Goal: Transaction & Acquisition: Purchase product/service

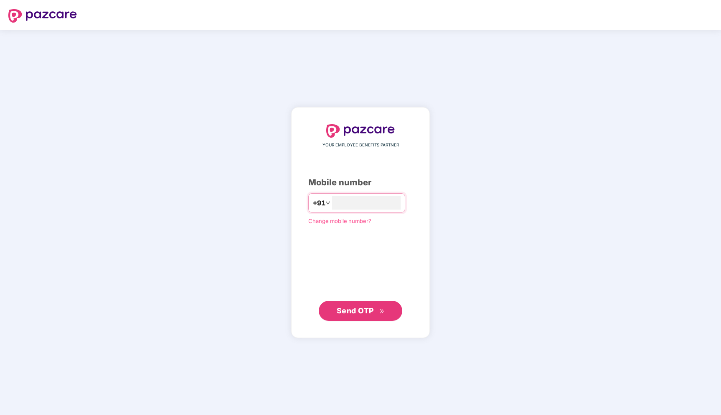
type input "**********"
click at [364, 317] on button "Send OTP" at bounding box center [361, 310] width 84 height 20
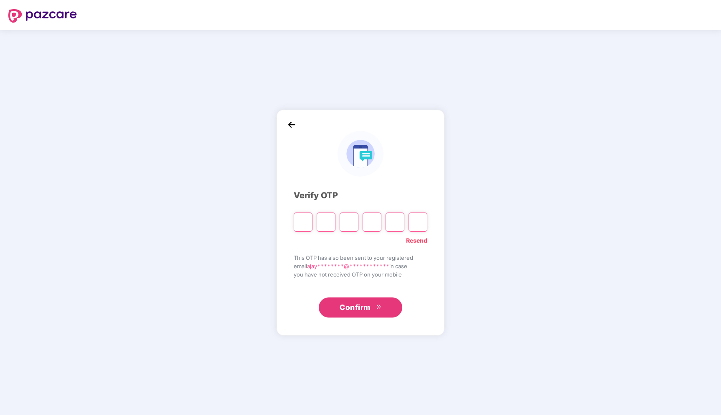
type input "*"
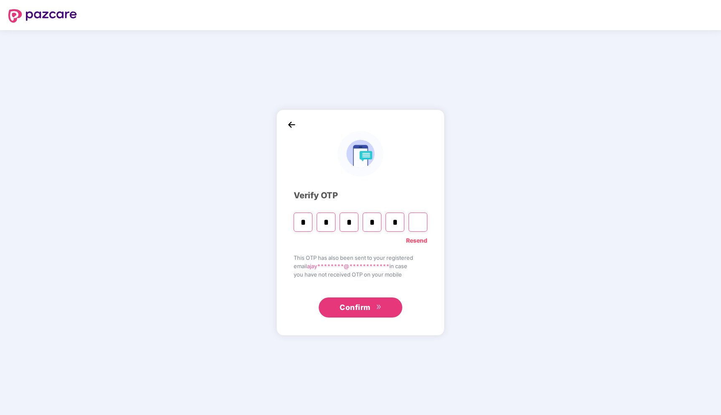
type input "*"
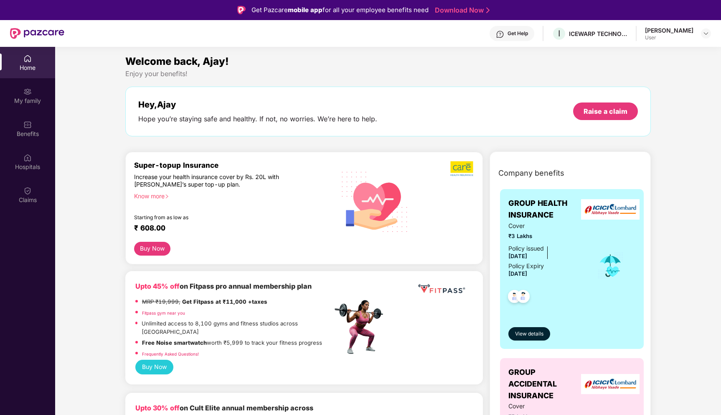
click at [671, 33] on div "[PERSON_NAME]" at bounding box center [669, 30] width 48 height 8
click at [662, 33] on div "[PERSON_NAME]" at bounding box center [669, 30] width 48 height 8
click at [708, 33] on img at bounding box center [706, 33] width 7 height 7
click at [533, 53] on section "Welcome back, Ajay! Enjoy your benefits! Hey, [PERSON_NAME] Hope you’re staying…" at bounding box center [388, 254] width 666 height 415
click at [530, 337] on span "View details" at bounding box center [529, 334] width 28 height 8
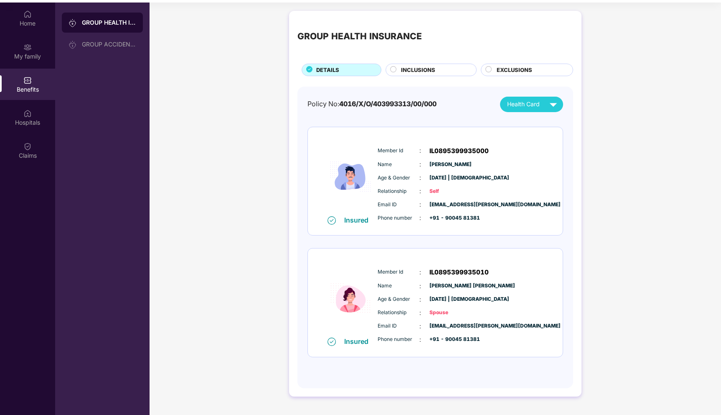
scroll to position [47, 0]
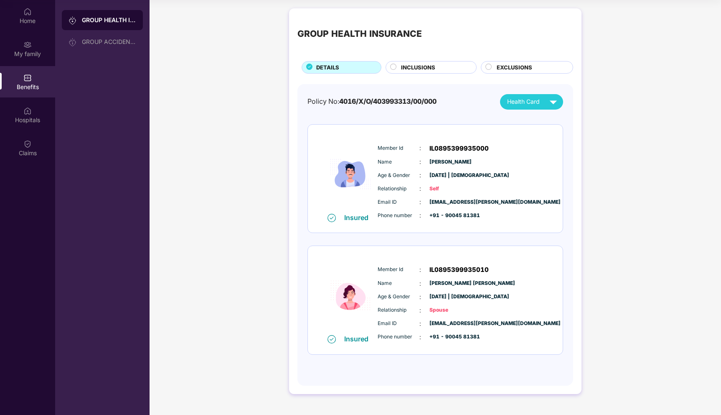
click at [446, 145] on span "IL0895399935000" at bounding box center [459, 148] width 59 height 10
click at [444, 148] on span "IL0895399935000" at bounding box center [459, 148] width 59 height 10
copy span "IL0895399935000"
click at [520, 97] on span "Health Card" at bounding box center [523, 101] width 33 height 9
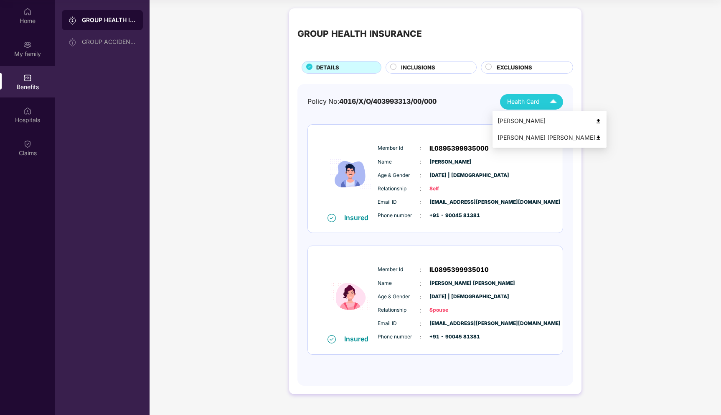
click at [523, 118] on div "[PERSON_NAME]" at bounding box center [550, 120] width 104 height 9
click at [434, 67] on span "INCLUSIONS" at bounding box center [418, 67] width 34 height 9
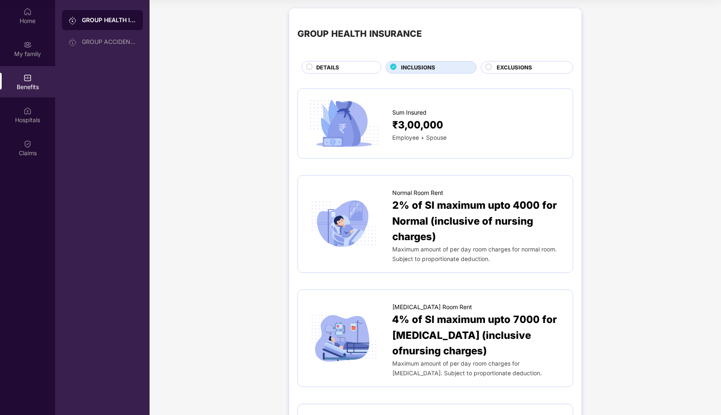
click at [505, 68] on span "EXCLUSIONS" at bounding box center [515, 67] width 36 height 9
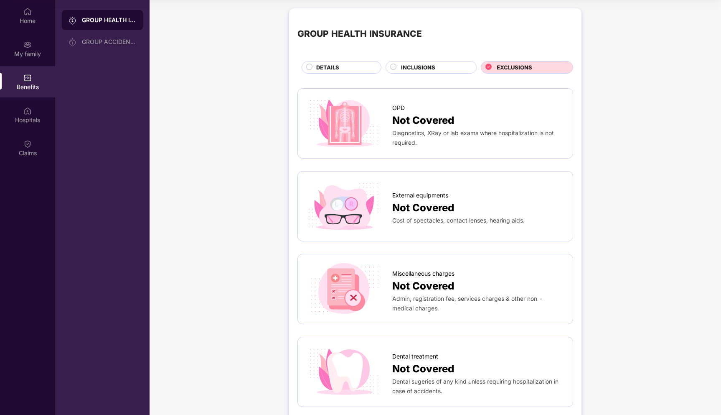
click at [437, 68] on div "INCLUSIONS" at bounding box center [434, 68] width 75 height 10
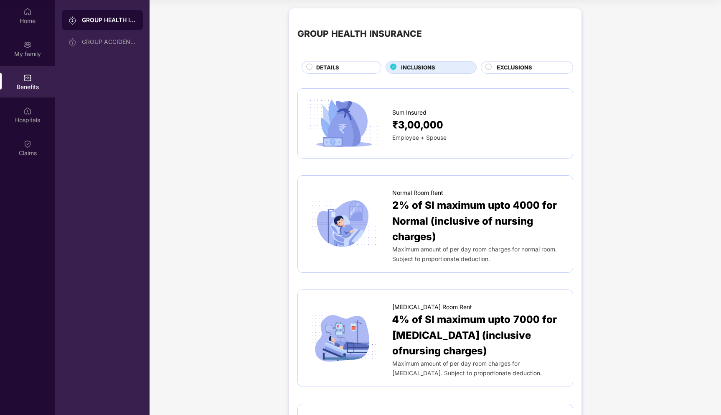
scroll to position [0, 0]
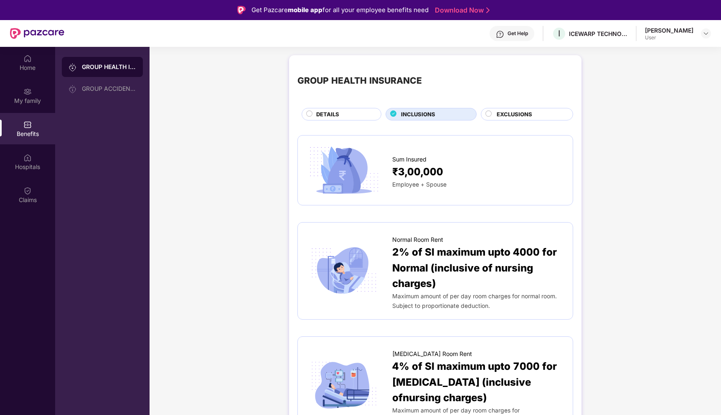
click at [360, 116] on div "DETAILS" at bounding box center [344, 115] width 65 height 10
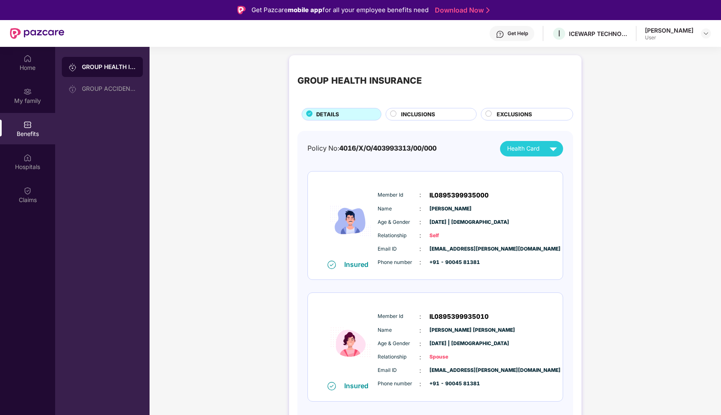
scroll to position [10, 0]
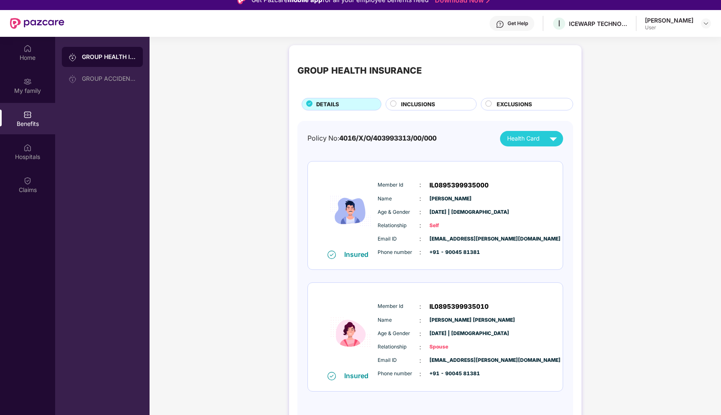
click at [349, 254] on div "Insured" at bounding box center [358, 254] width 29 height 8
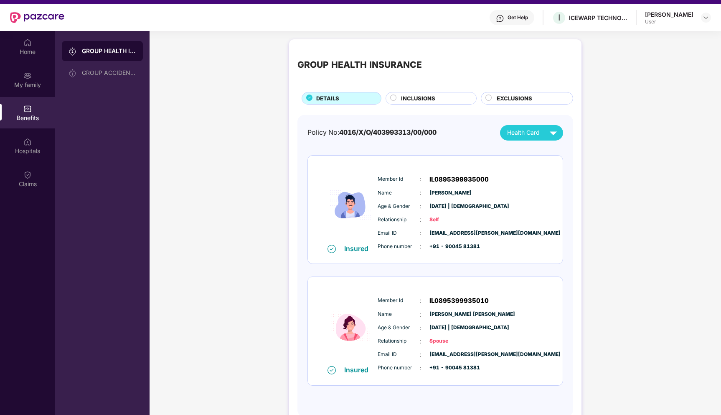
scroll to position [0, 0]
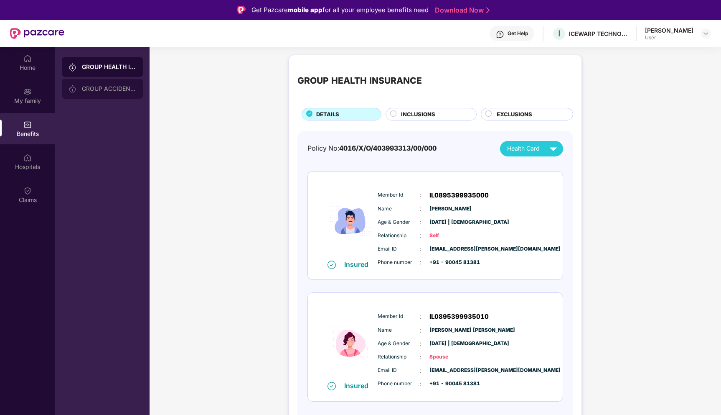
click at [109, 86] on div "GROUP ACCIDENTAL INSURANCE" at bounding box center [109, 88] width 54 height 7
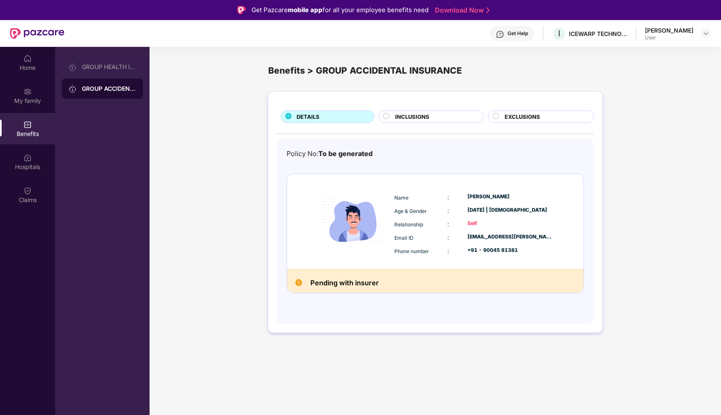
click at [329, 152] on span "To be generated" at bounding box center [346, 153] width 54 height 8
click at [418, 120] on span "INCLUSIONS" at bounding box center [412, 116] width 34 height 9
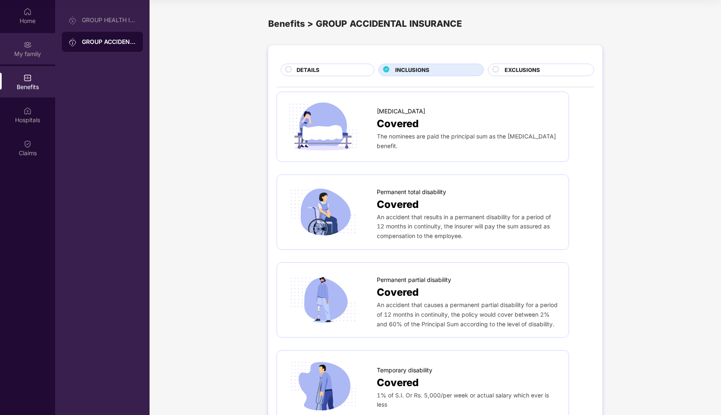
click at [30, 46] on img at bounding box center [27, 45] width 8 height 8
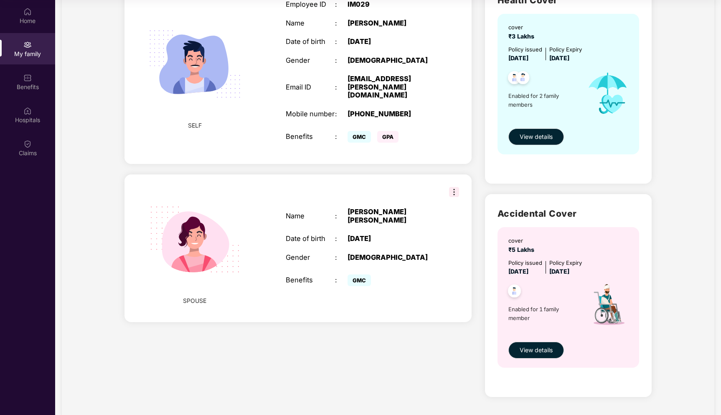
scroll to position [94, 0]
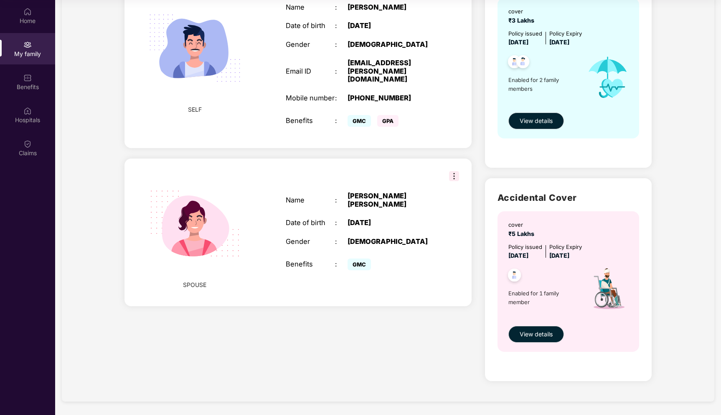
click at [452, 171] on img at bounding box center [454, 176] width 10 height 10
click at [398, 158] on div "SPOUSE Name : [PERSON_NAME] [PERSON_NAME] Date of birth : [DEMOGRAPHIC_DATA] Ge…" at bounding box center [298, 232] width 347 height 148
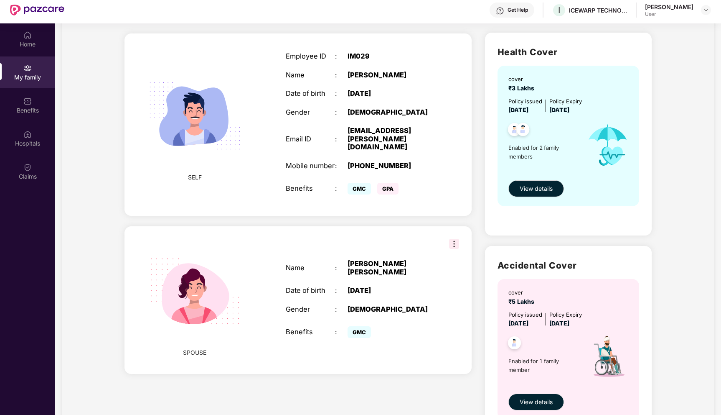
scroll to position [46, 0]
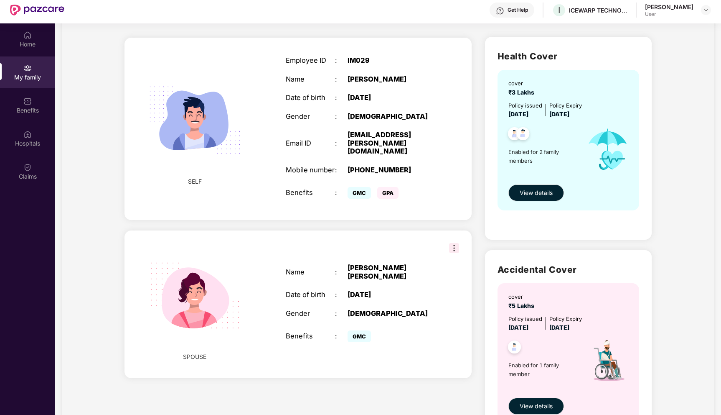
click at [383, 187] on span "GPA" at bounding box center [387, 193] width 21 height 12
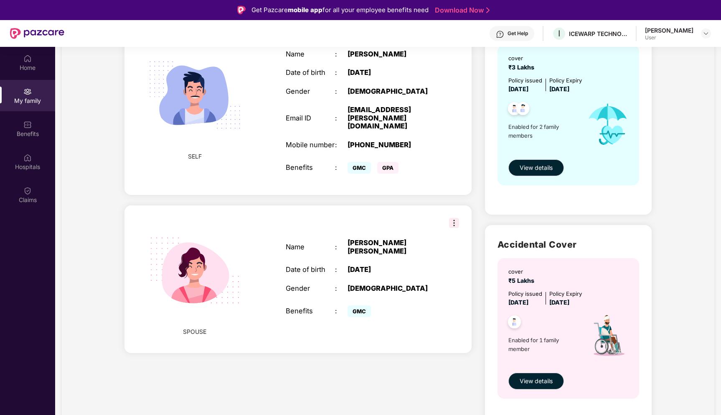
scroll to position [0, 0]
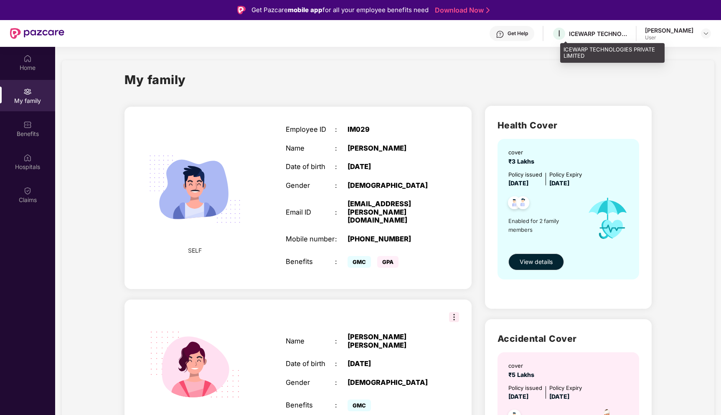
click at [603, 32] on div "ICEWARP TECHNOLOGIES PRIVATE LIMITED" at bounding box center [598, 34] width 59 height 8
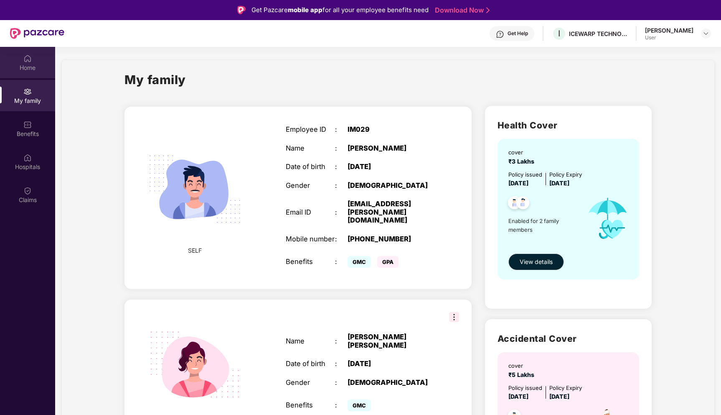
click at [25, 66] on div "Home" at bounding box center [27, 68] width 55 height 8
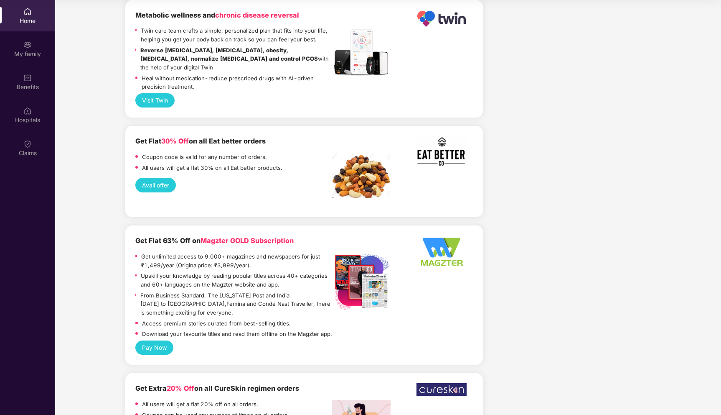
scroll to position [1668, 0]
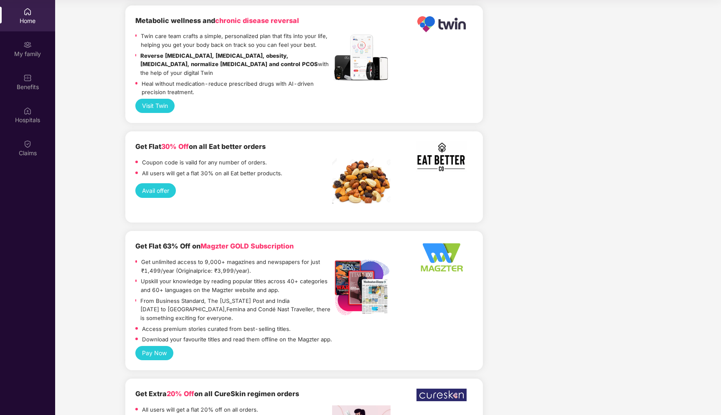
click at [164, 183] on button "Avail offer" at bounding box center [155, 190] width 41 height 14
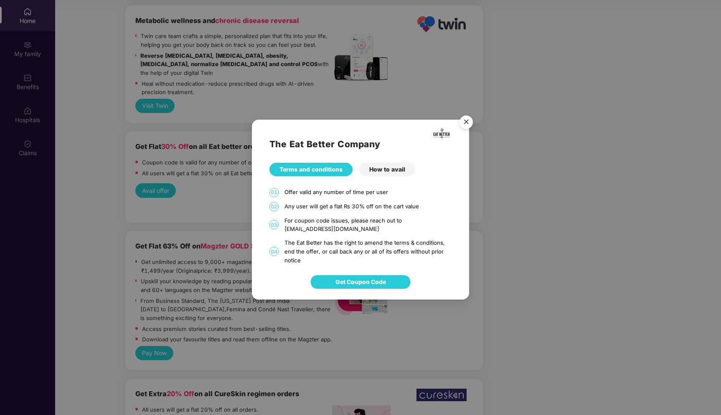
click at [401, 171] on div "How to avail" at bounding box center [387, 169] width 56 height 13
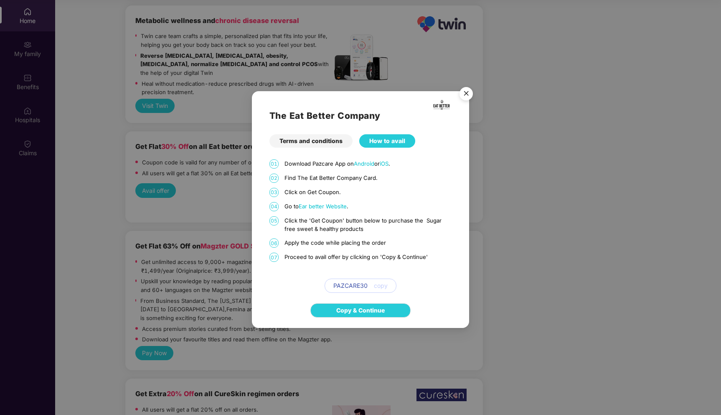
click at [331, 206] on span "Ear better Website" at bounding box center [323, 206] width 48 height 7
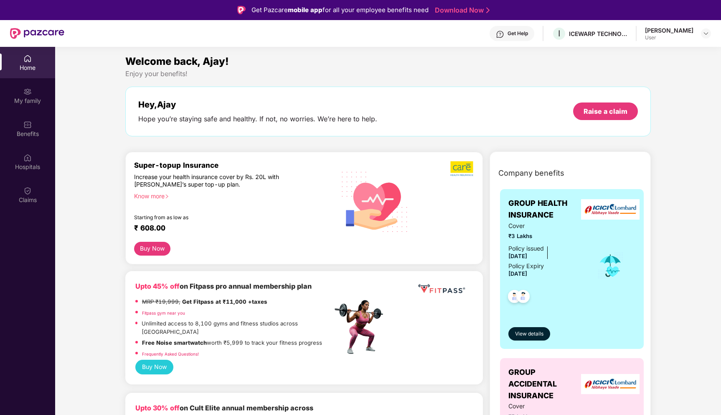
click at [153, 313] on link "Fitpass gym near you" at bounding box center [163, 312] width 43 height 5
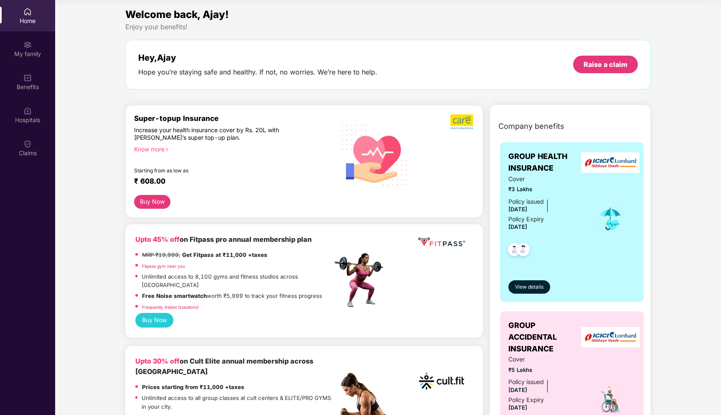
click at [148, 148] on div "Know more" at bounding box center [231, 148] width 194 height 6
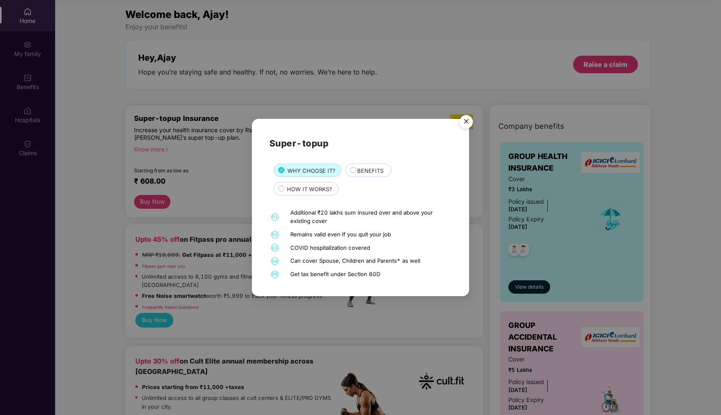
click at [306, 187] on span "HOW IT WORKS?" at bounding box center [309, 189] width 45 height 9
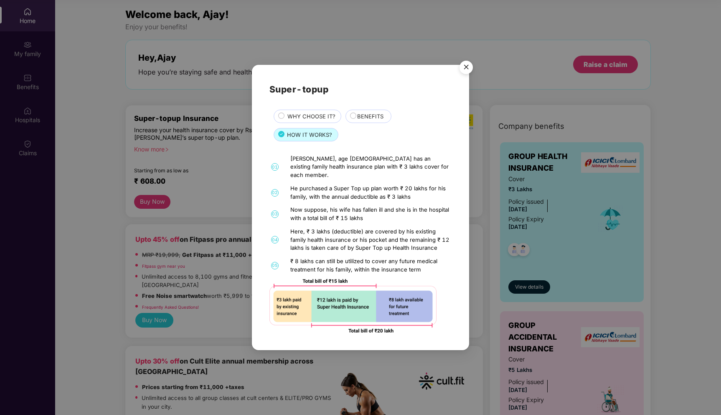
click at [364, 119] on span "BENEFITS" at bounding box center [370, 116] width 26 height 9
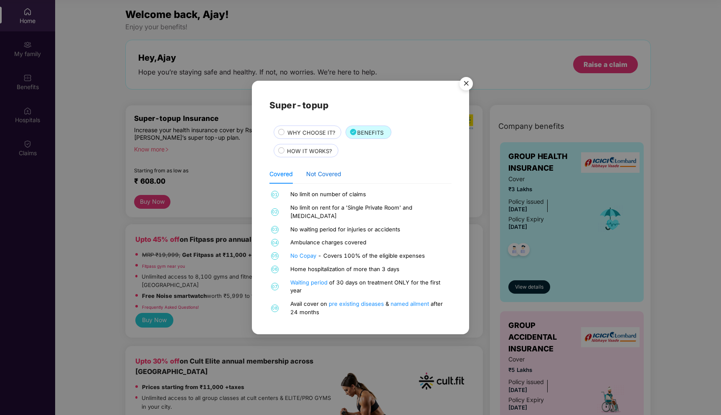
click at [329, 178] on div "Not Covered" at bounding box center [323, 173] width 35 height 9
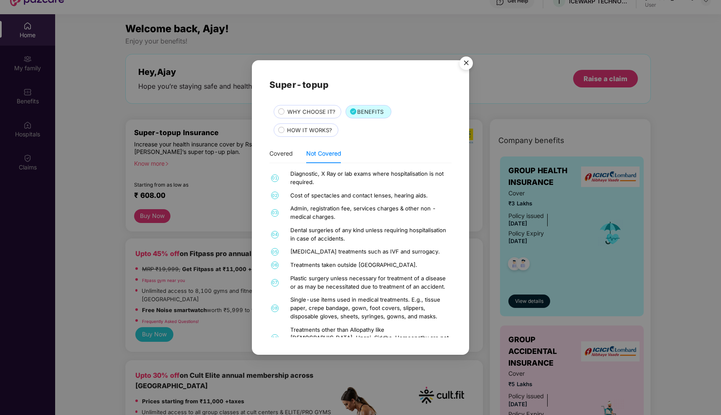
click at [463, 61] on img "Close" at bounding box center [466, 64] width 23 height 23
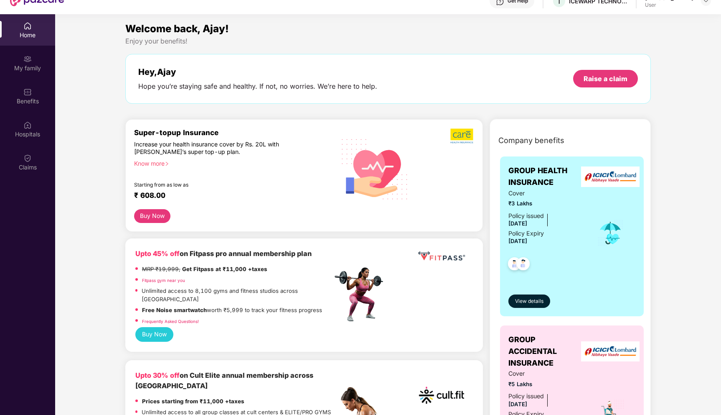
click at [212, 196] on div "₹ 608.00" at bounding box center [229, 196] width 190 height 10
click at [157, 216] on button "Buy Now" at bounding box center [152, 216] width 36 height 14
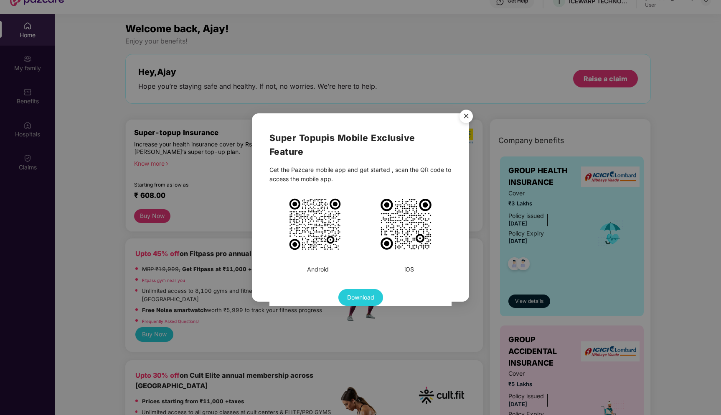
scroll to position [47, 0]
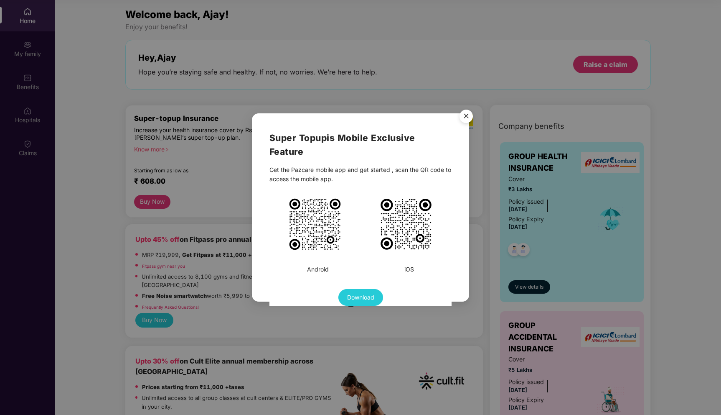
click at [469, 112] on img "Close" at bounding box center [466, 117] width 23 height 23
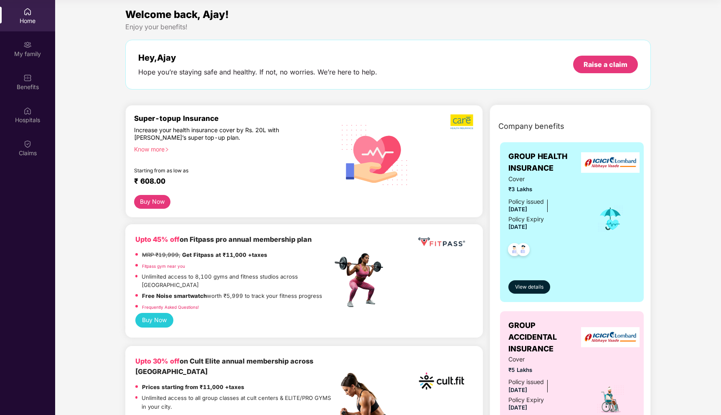
click at [152, 207] on button "Buy Now" at bounding box center [152, 202] width 36 height 14
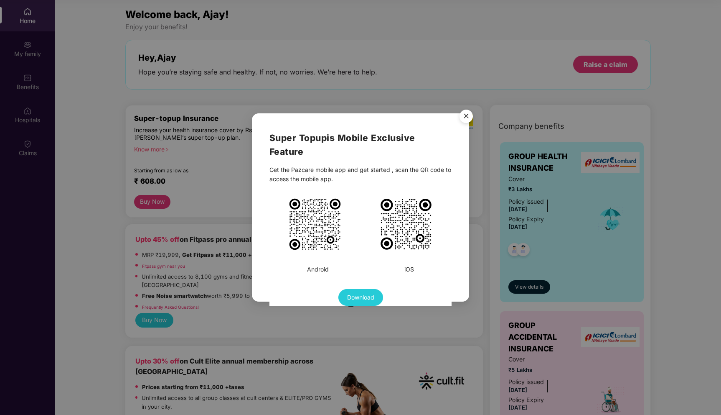
click at [464, 118] on img "Close" at bounding box center [466, 117] width 23 height 23
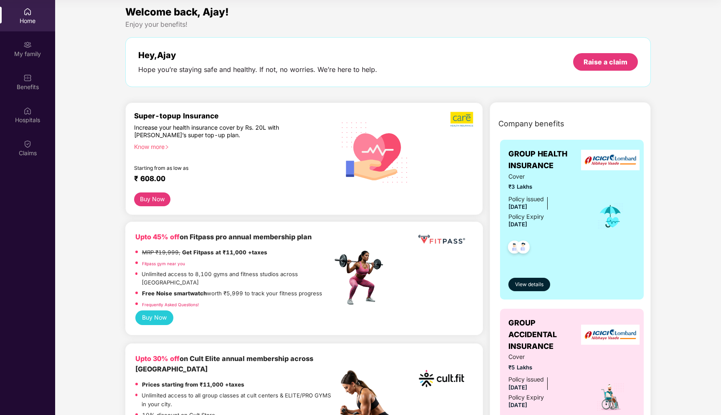
scroll to position [0, 0]
